Goal: Transaction & Acquisition: Register for event/course

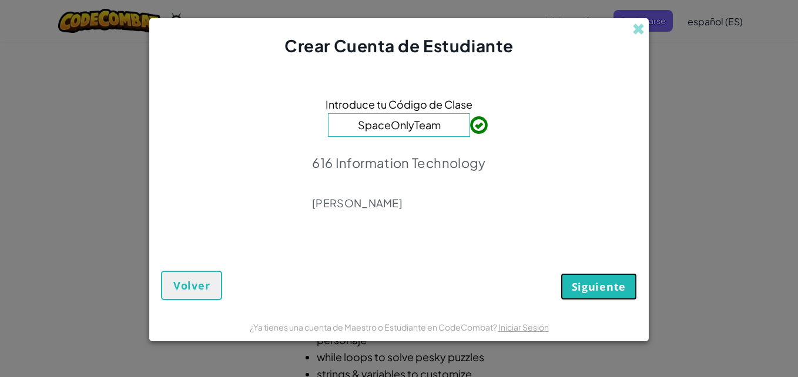
click at [617, 288] on span "Siguiente" at bounding box center [598, 287] width 54 height 14
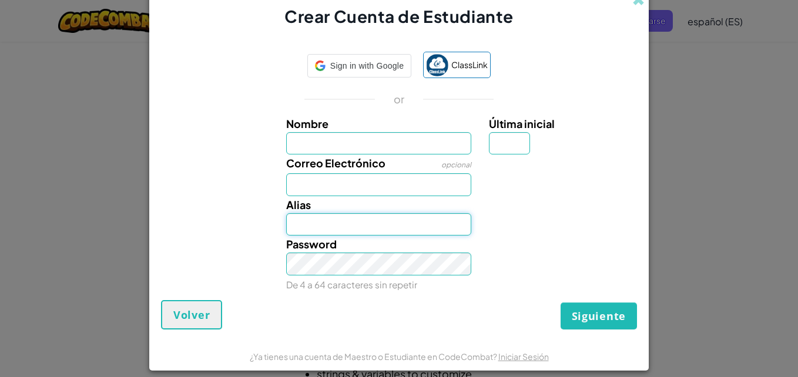
type input "Mel17703"
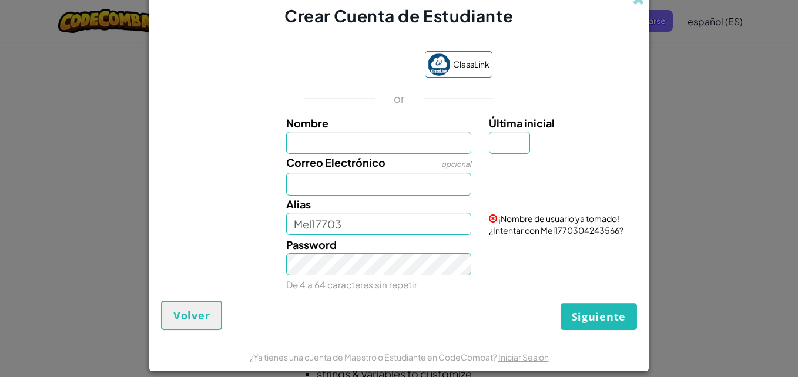
click at [376, 142] on input "Nombre" at bounding box center [379, 143] width 186 height 23
click at [210, 225] on div "Alias Mel17703 ¡Nombre de usuario ya tomado! ¿Intentar con Mel1770304243566?" at bounding box center [399, 216] width 488 height 41
click at [372, 227] on input "Mel17703" at bounding box center [379, 224] width 186 height 23
click at [249, 240] on div "Password De 4 a 64 caracteres sin repetir" at bounding box center [399, 265] width 488 height 58
click at [362, 189] on input "Correo Electrónico" at bounding box center [379, 184] width 186 height 23
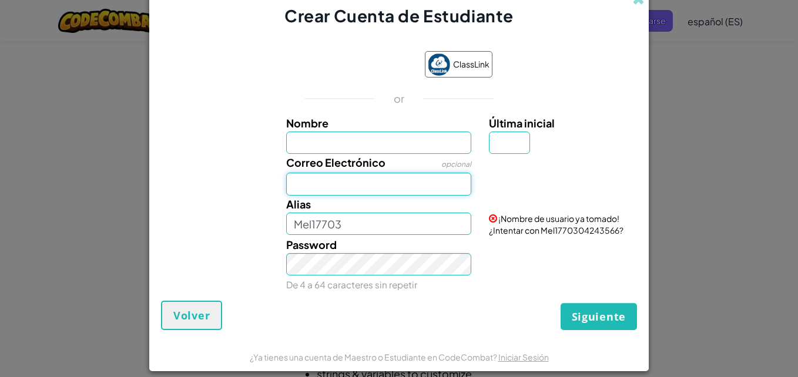
type input "[EMAIL_ADDRESS][DOMAIN_NAME]"
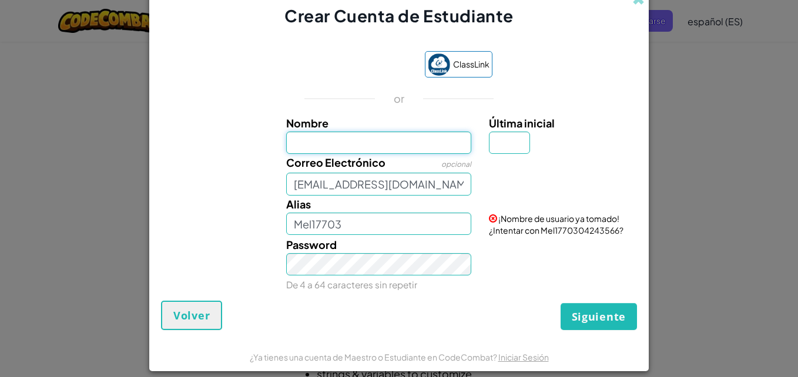
type input "[PERSON_NAME]"
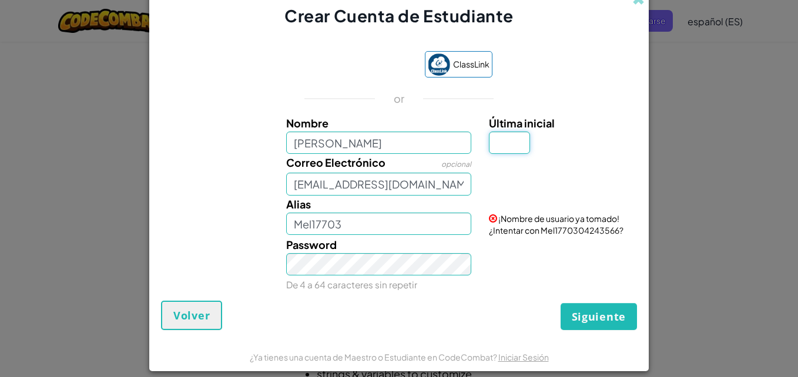
type input "M"
type input "MelanieM"
click at [596, 180] on span "Este correo electrónico ya está en uso:" at bounding box center [559, 183] width 140 height 22
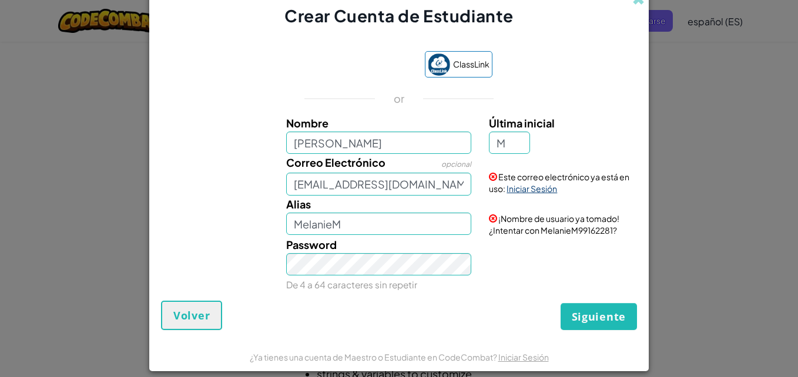
click at [522, 190] on link "Iniciar Sesión" at bounding box center [531, 188] width 51 height 11
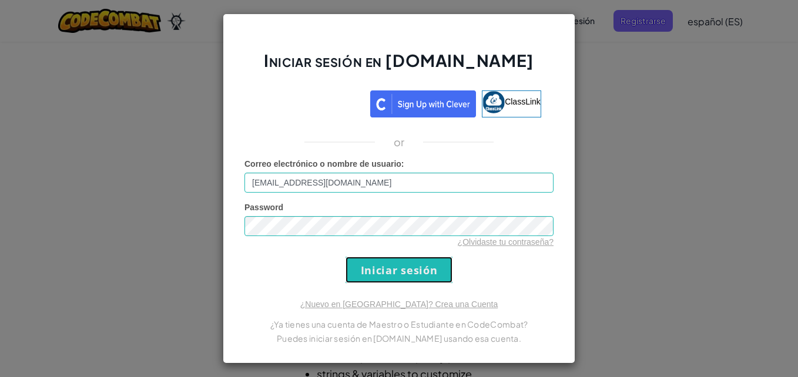
click at [430, 267] on input "Iniciar sesión" at bounding box center [398, 270] width 107 height 26
